Goal: Information Seeking & Learning: Learn about a topic

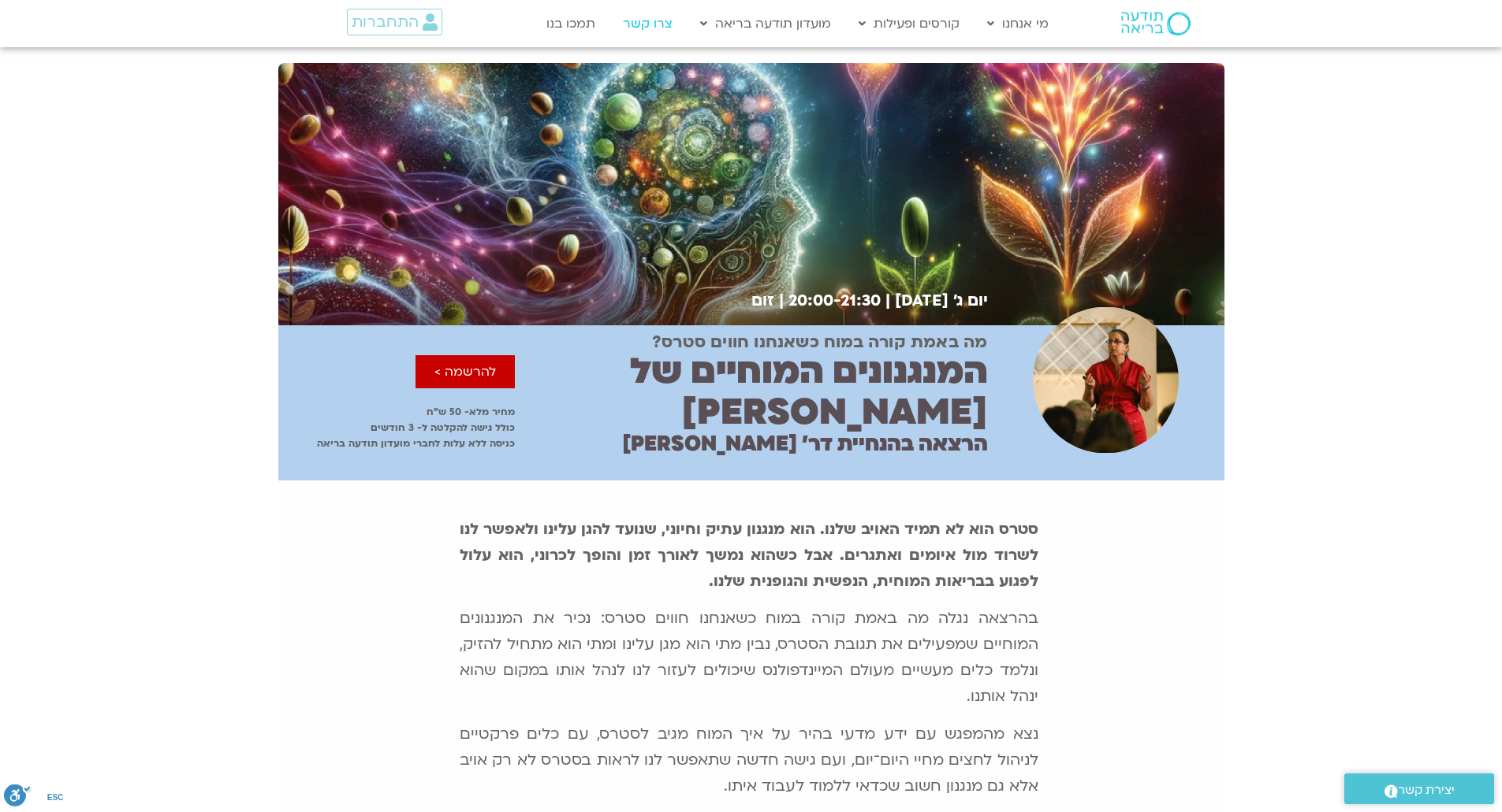
click at [638, 19] on link "צרו קשר" at bounding box center [647, 24] width 66 height 29
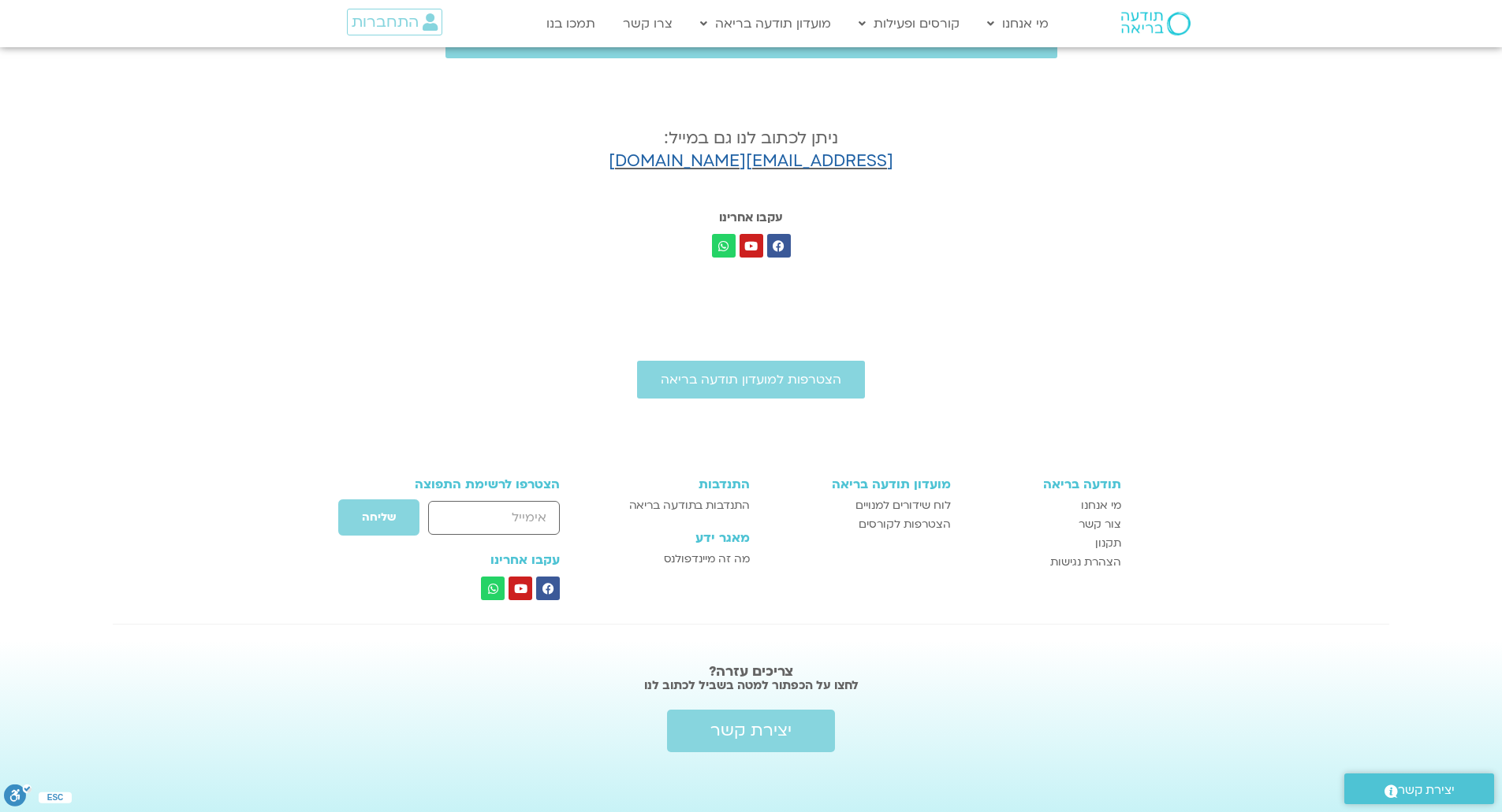
scroll to position [488, 0]
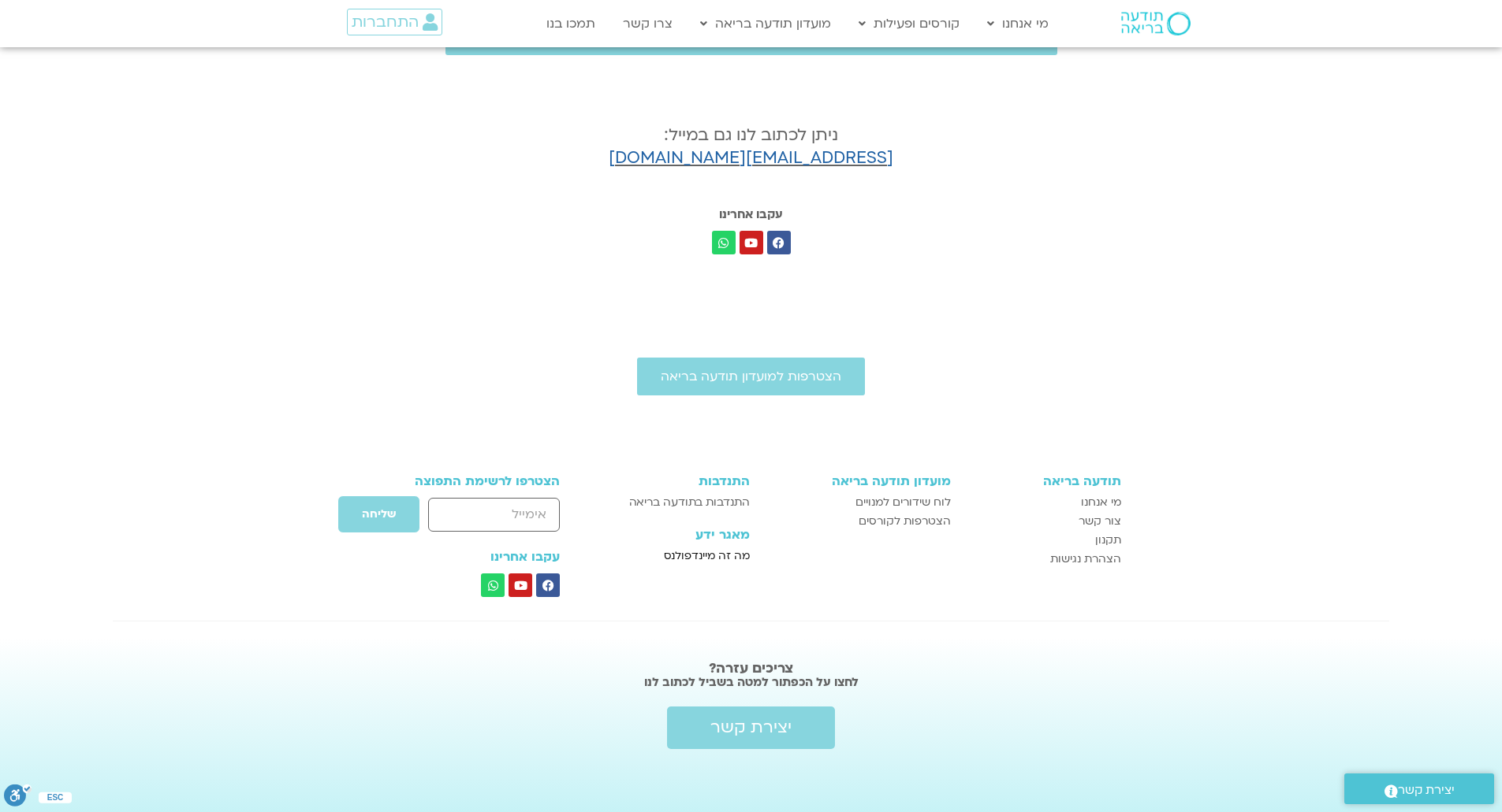
click at [694, 557] on span "מה זה מיינדפולנס" at bounding box center [706, 555] width 86 height 19
